Goal: Transaction & Acquisition: Purchase product/service

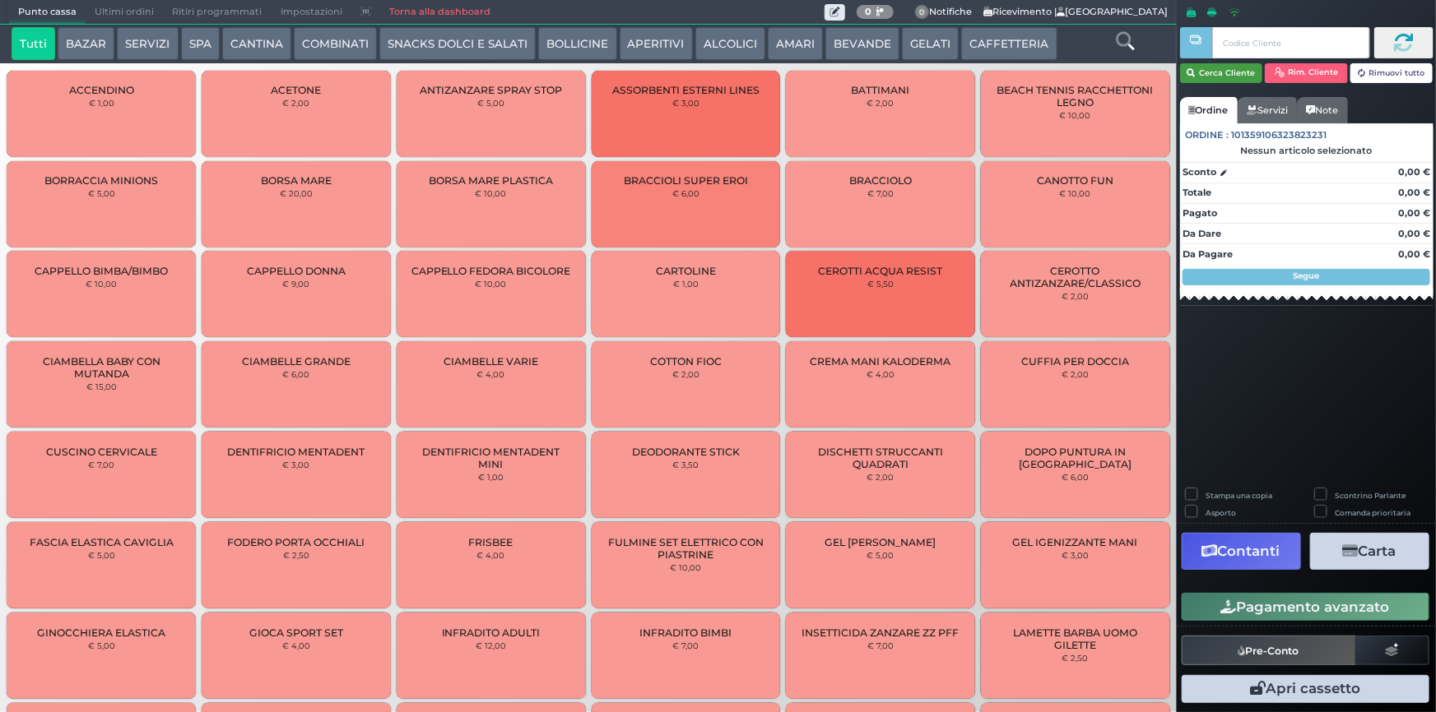
click at [1192, 77] on icon "button" at bounding box center [1191, 74] width 8 height 14
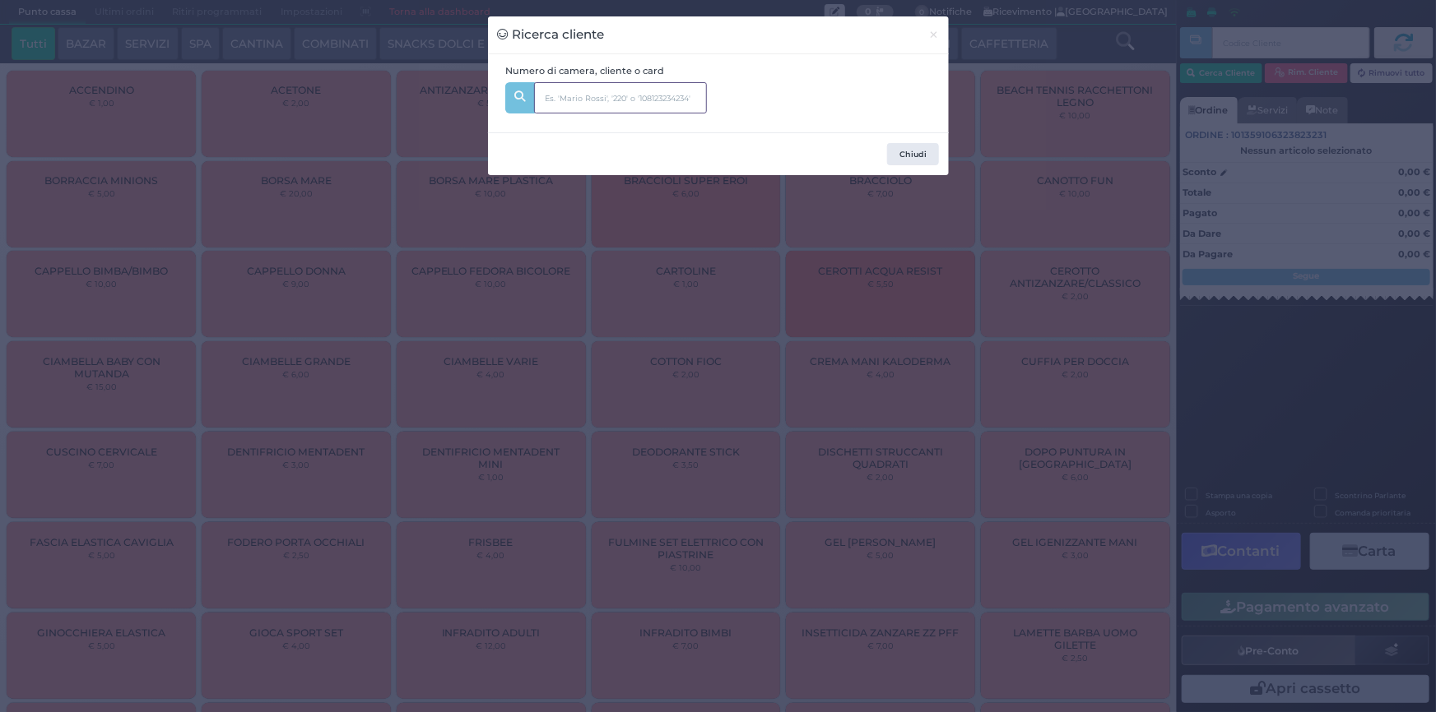
click at [620, 99] on input "text" at bounding box center [620, 97] width 173 height 31
type input "105"
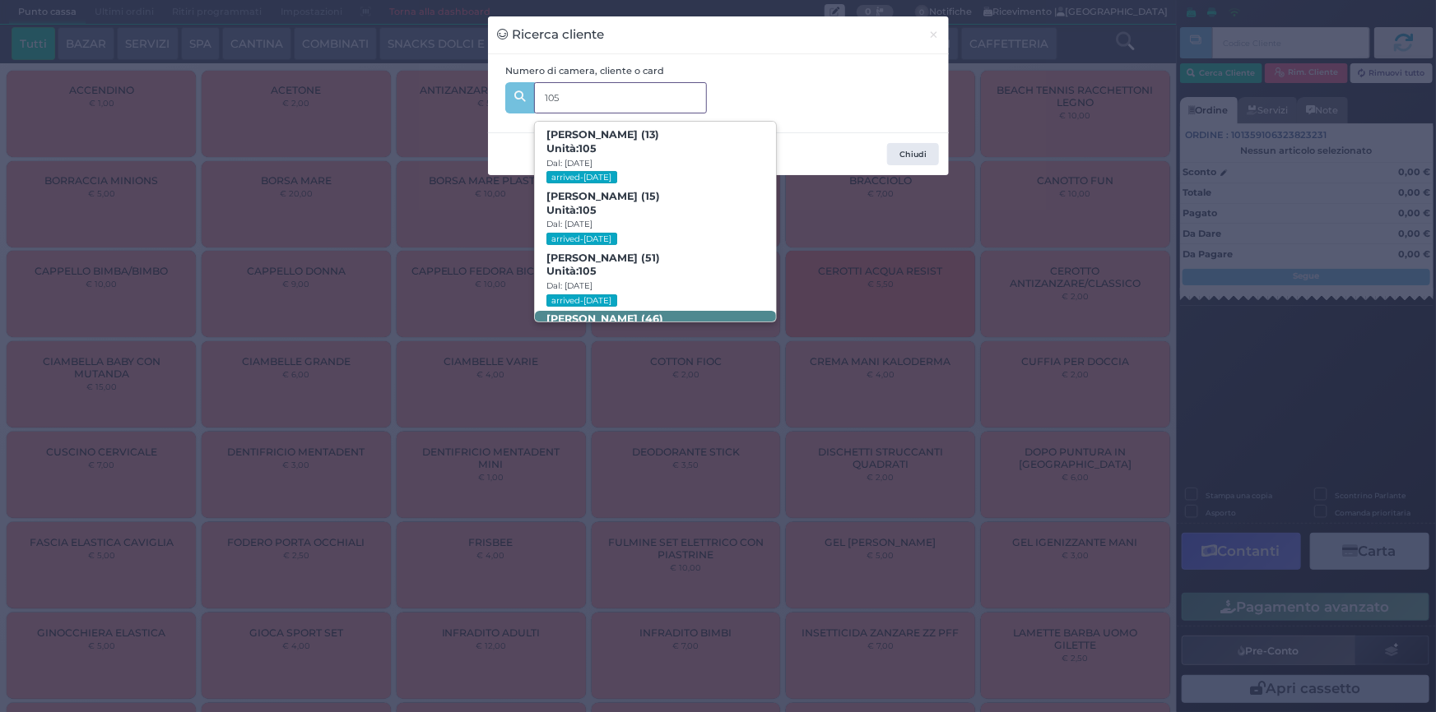
click at [619, 313] on b "Claudio Pistoni (46) Unità: 105" at bounding box center [604, 326] width 117 height 26
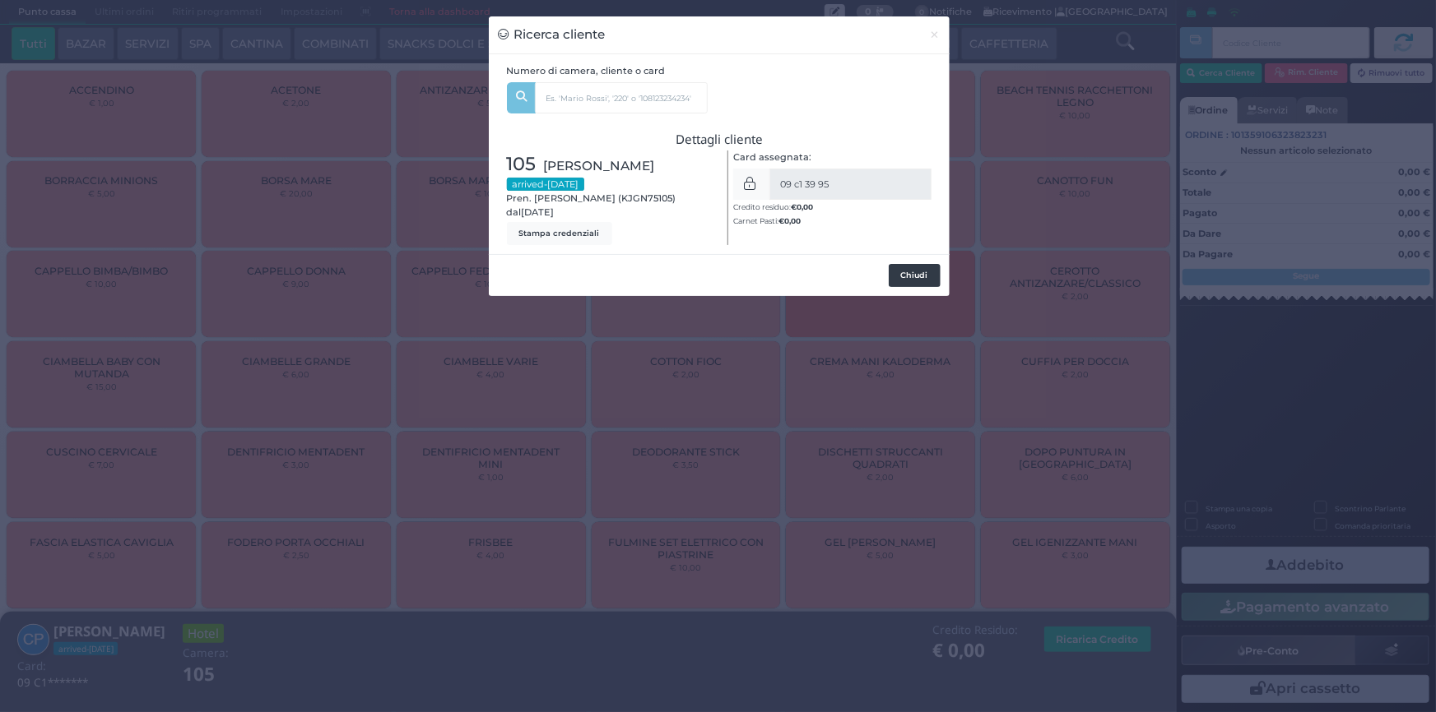
click at [912, 276] on button "Chiudi" at bounding box center [914, 275] width 52 height 23
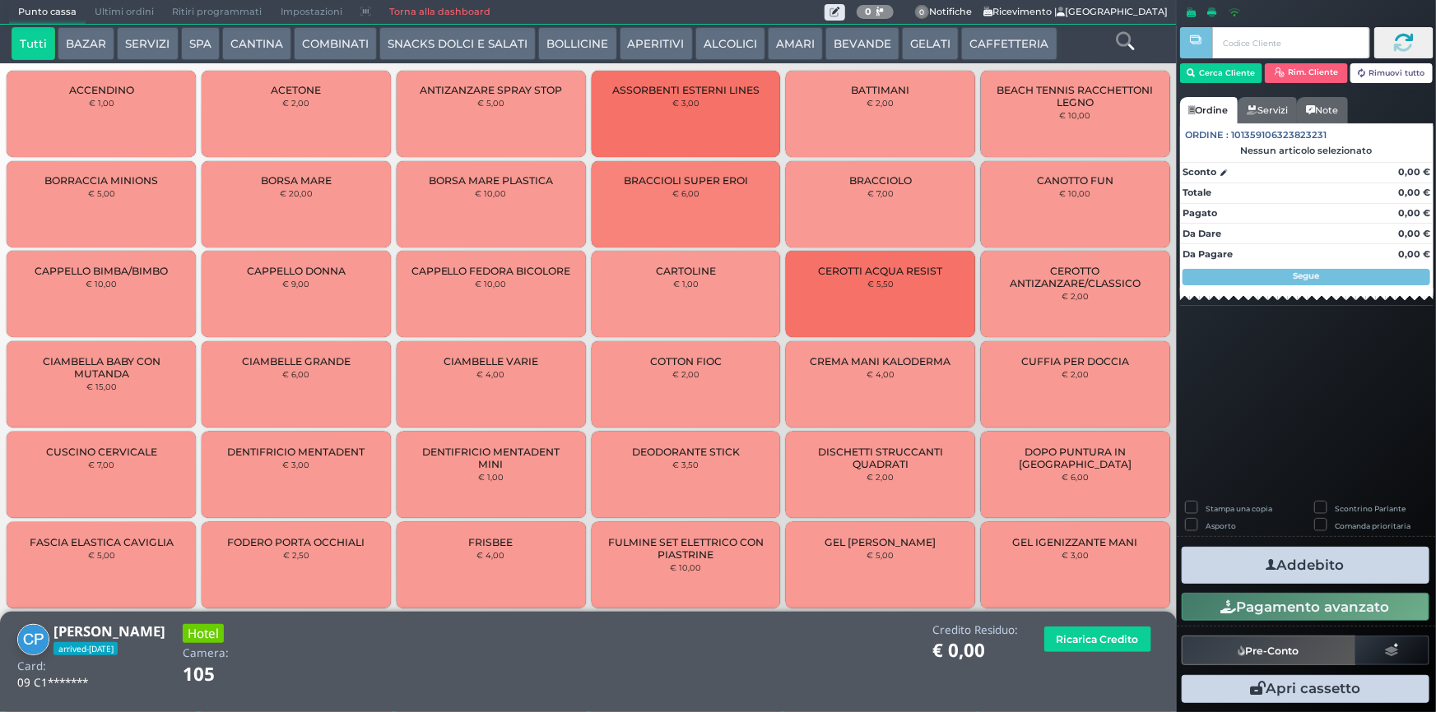
click at [134, 44] on button "SERVIZI" at bounding box center [147, 43] width 61 height 33
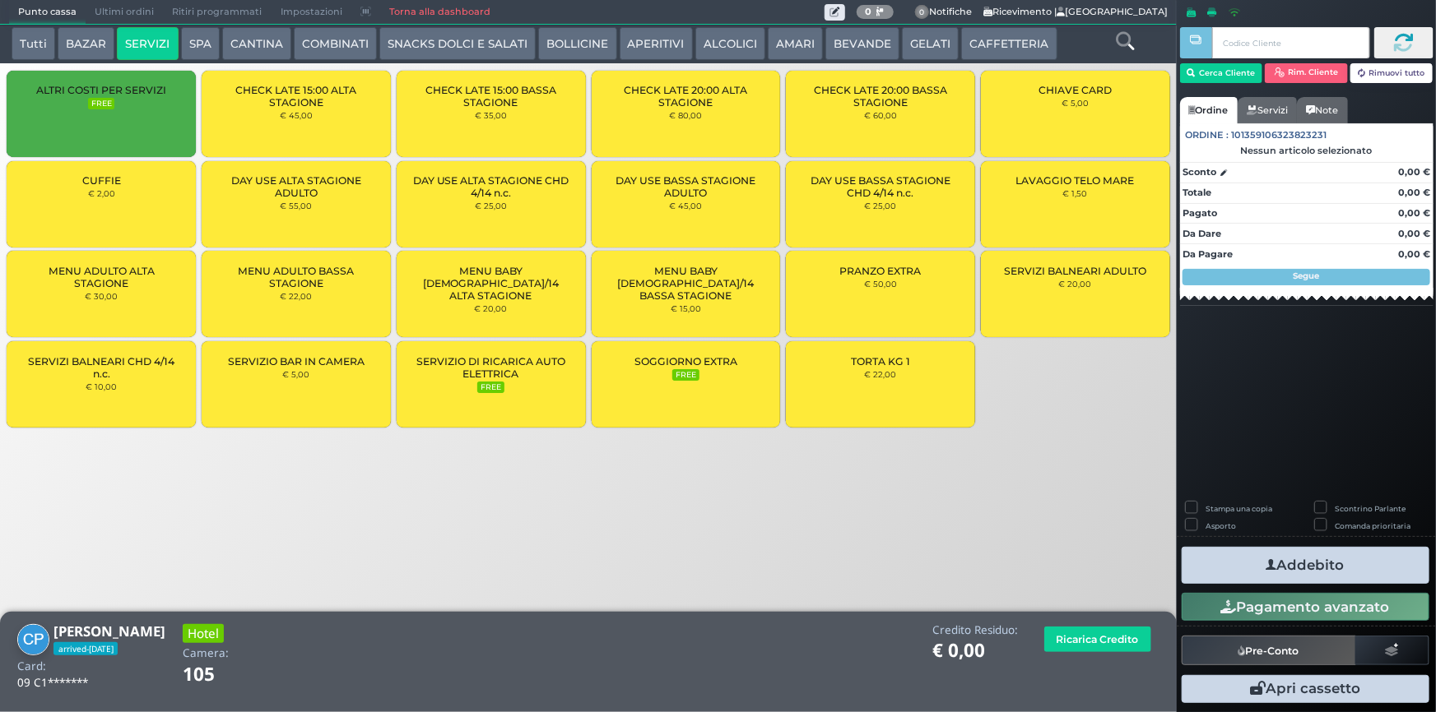
click at [110, 206] on div "CUFFIE € 2,00" at bounding box center [101, 204] width 189 height 86
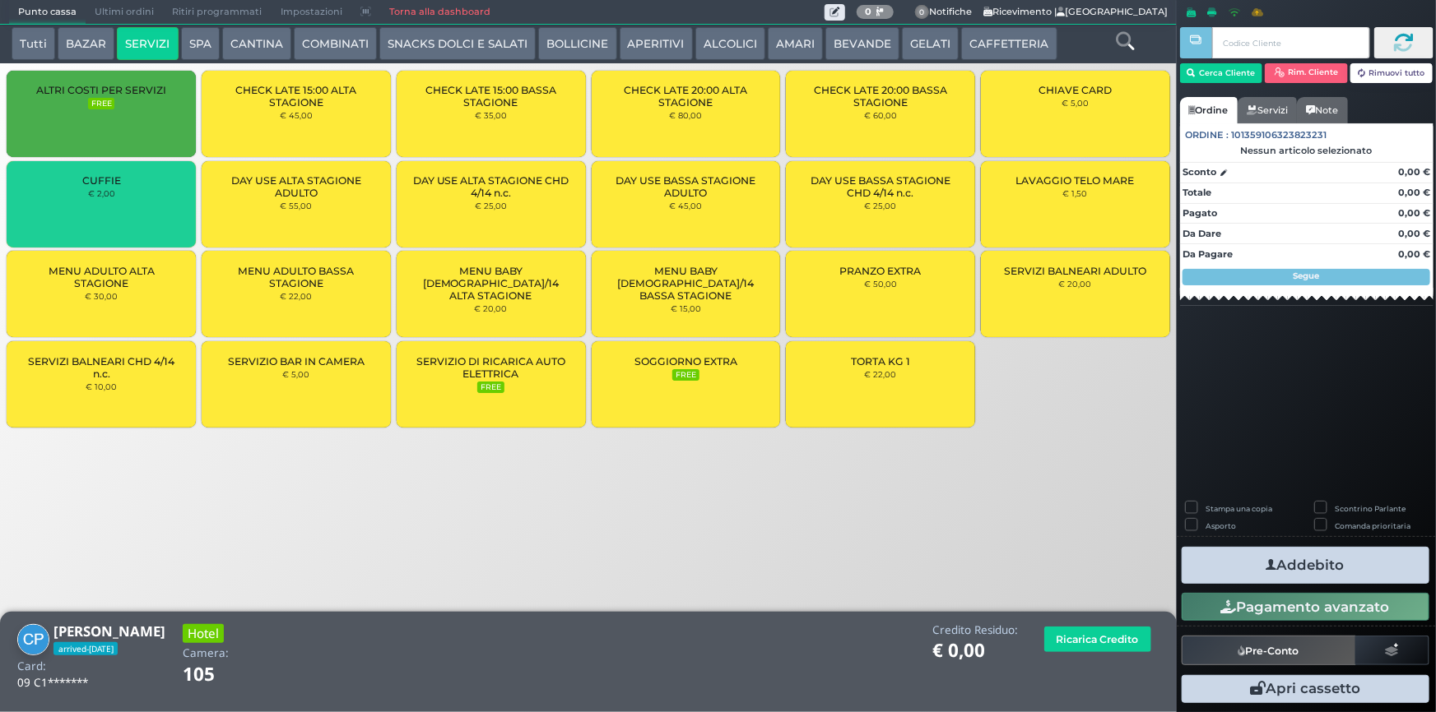
click at [110, 206] on div "CUFFIE € 2,00" at bounding box center [101, 204] width 189 height 86
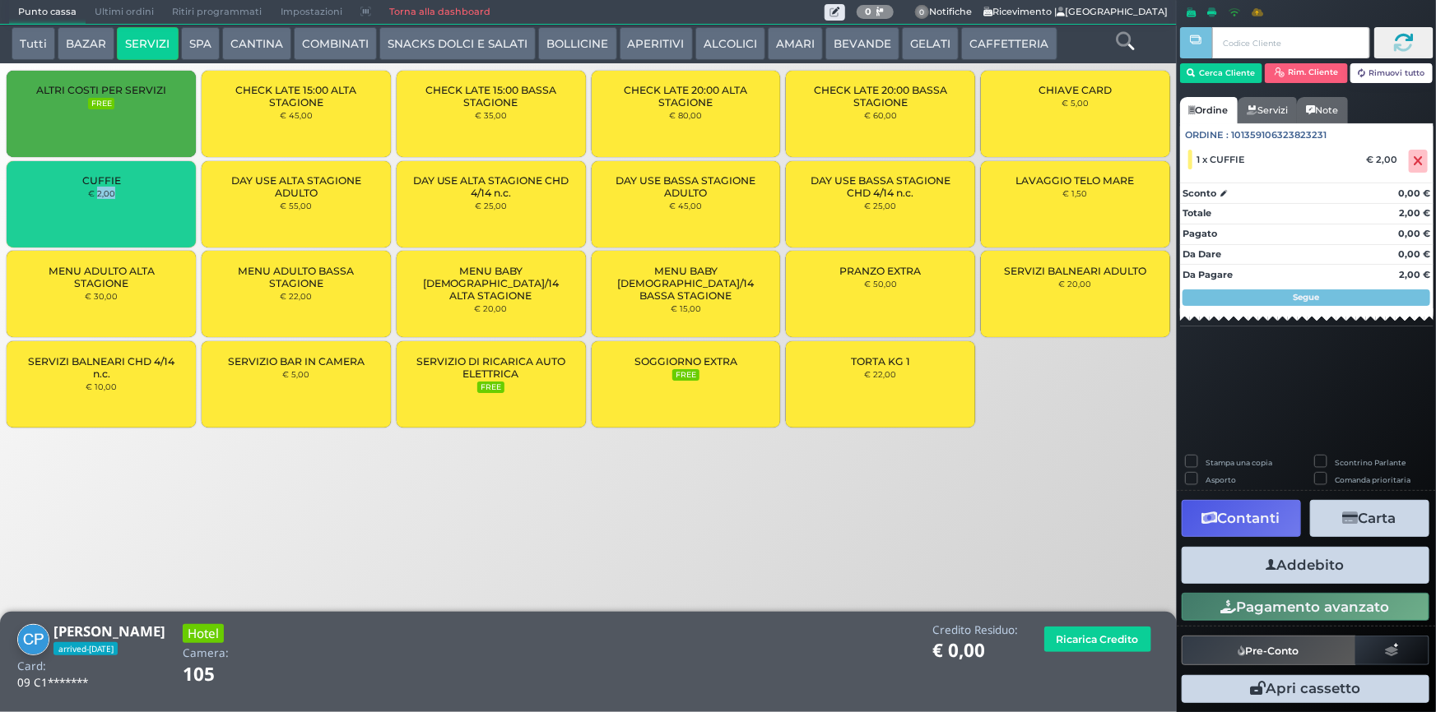
click at [110, 206] on div "CUFFIE € 2,00" at bounding box center [101, 204] width 189 height 86
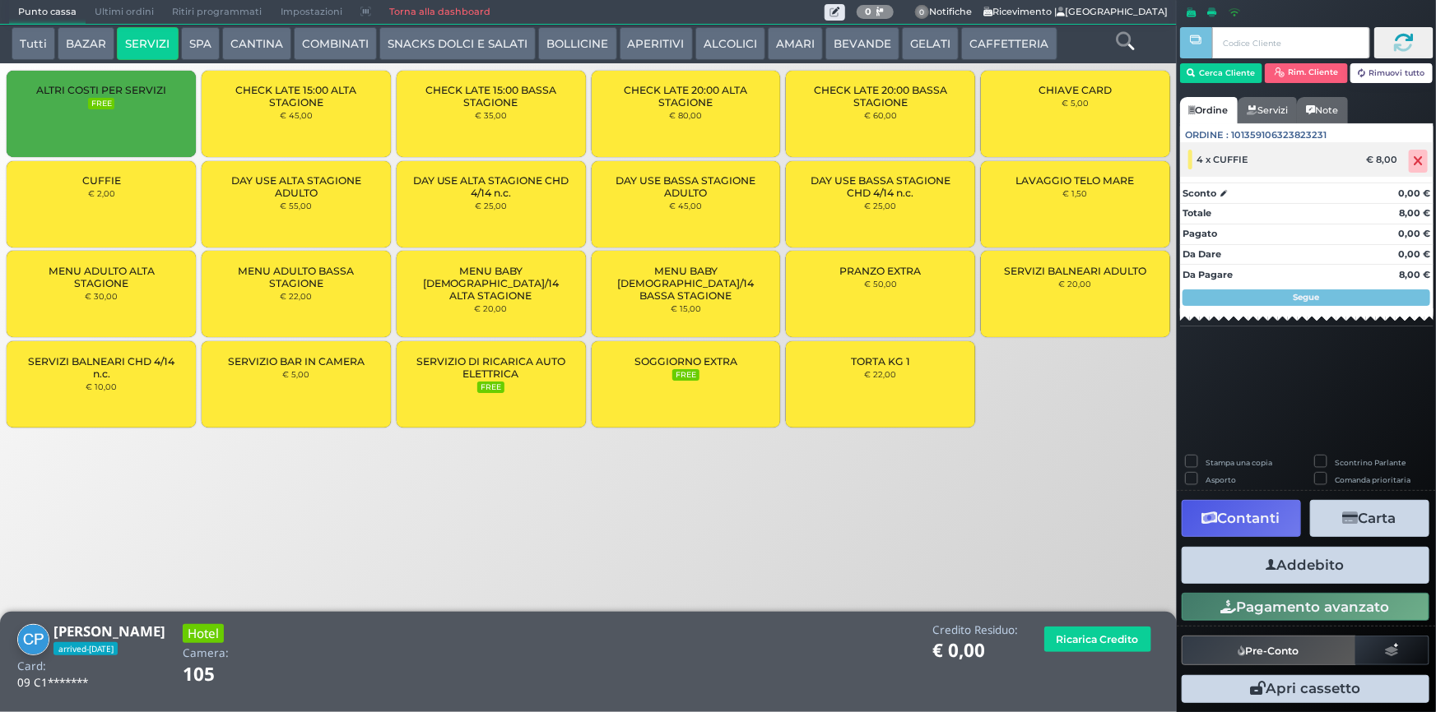
click at [1220, 154] on span "4 x CUFFIE" at bounding box center [1223, 160] width 52 height 12
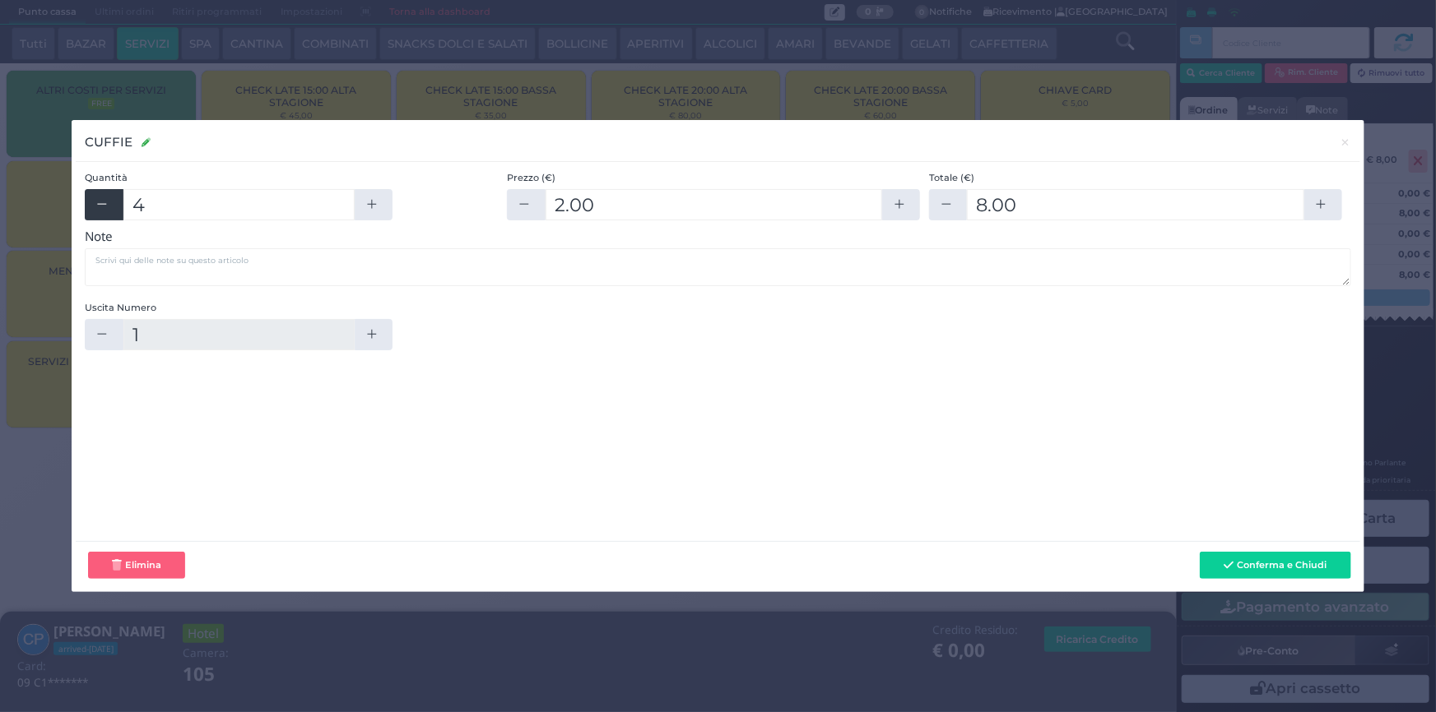
click at [102, 209] on icon "button" at bounding box center [101, 204] width 13 height 13
type input "3"
type input "6"
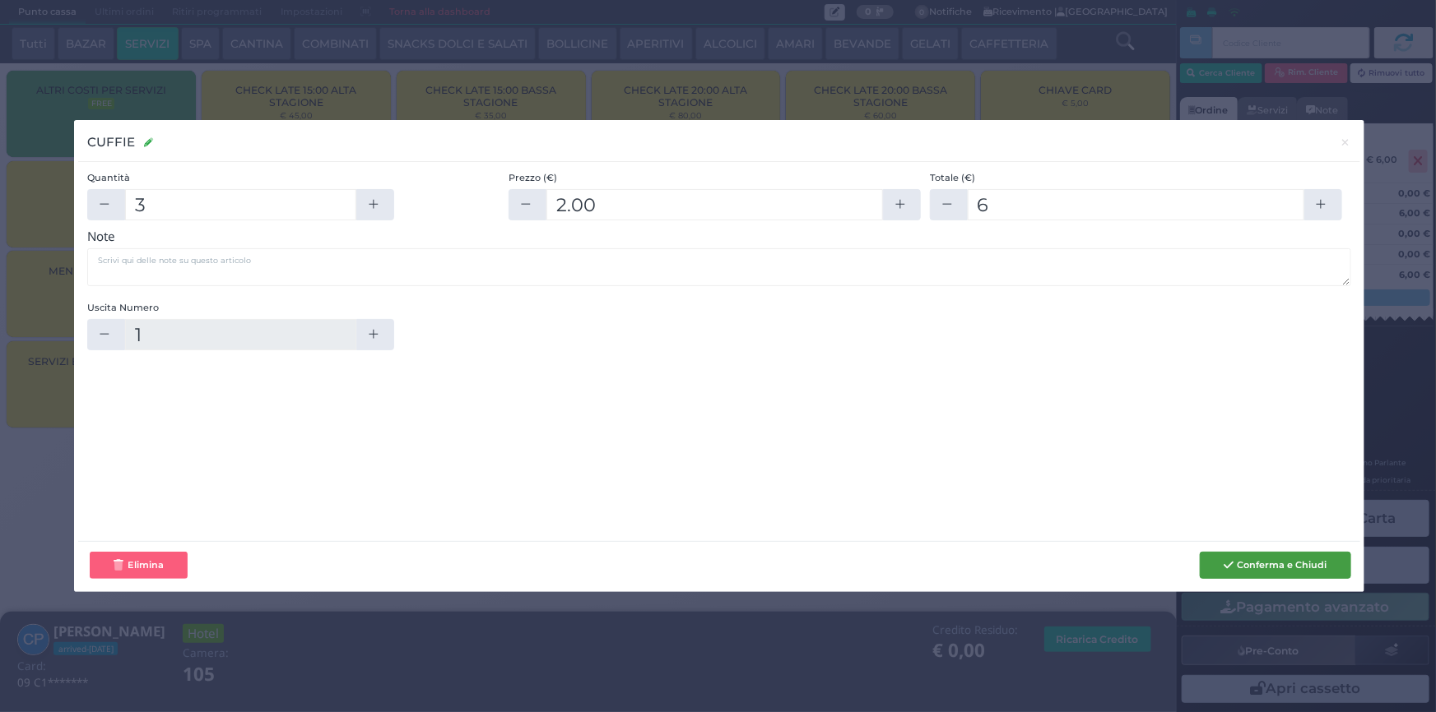
click at [1209, 564] on button "Conferma e Chiudi" at bounding box center [1274, 566] width 151 height 28
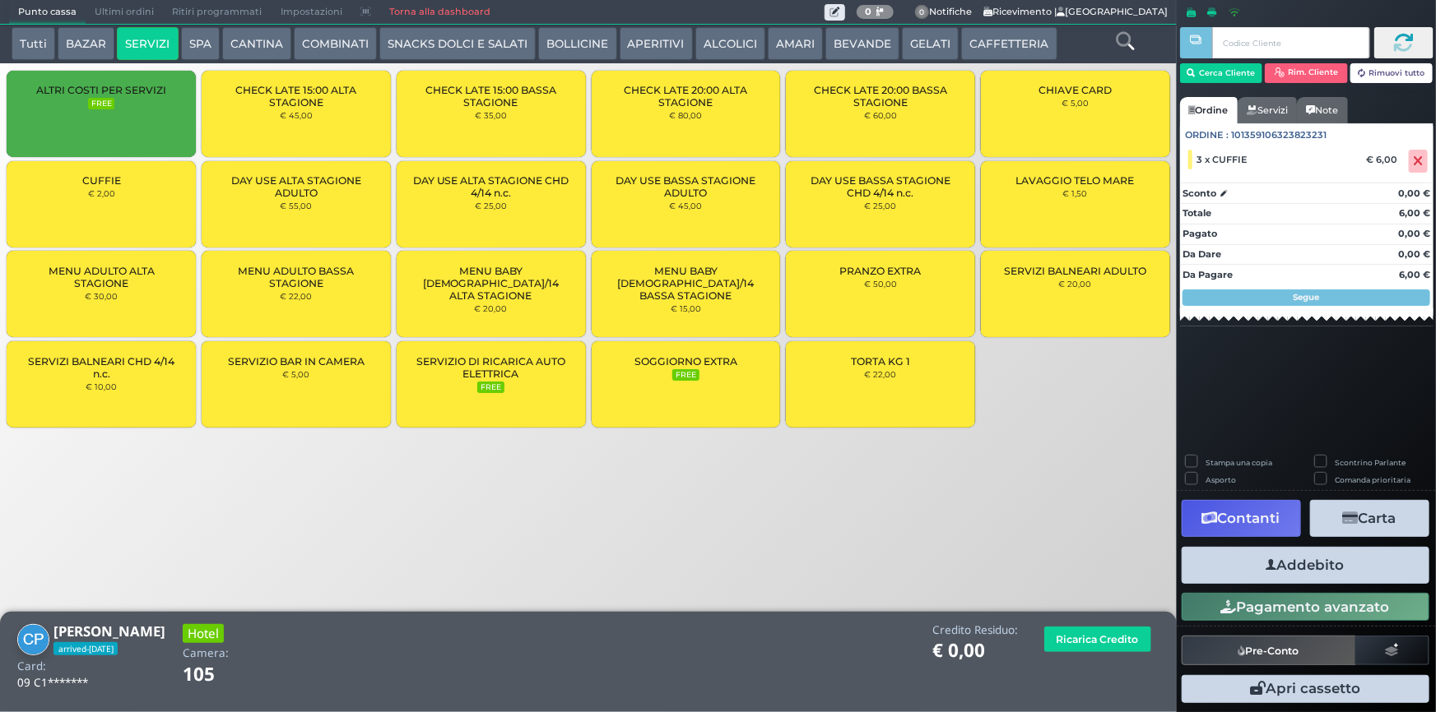
click at [1338, 574] on button "Addebito" at bounding box center [1305, 565] width 248 height 37
